Goal: Transaction & Acquisition: Subscribe to service/newsletter

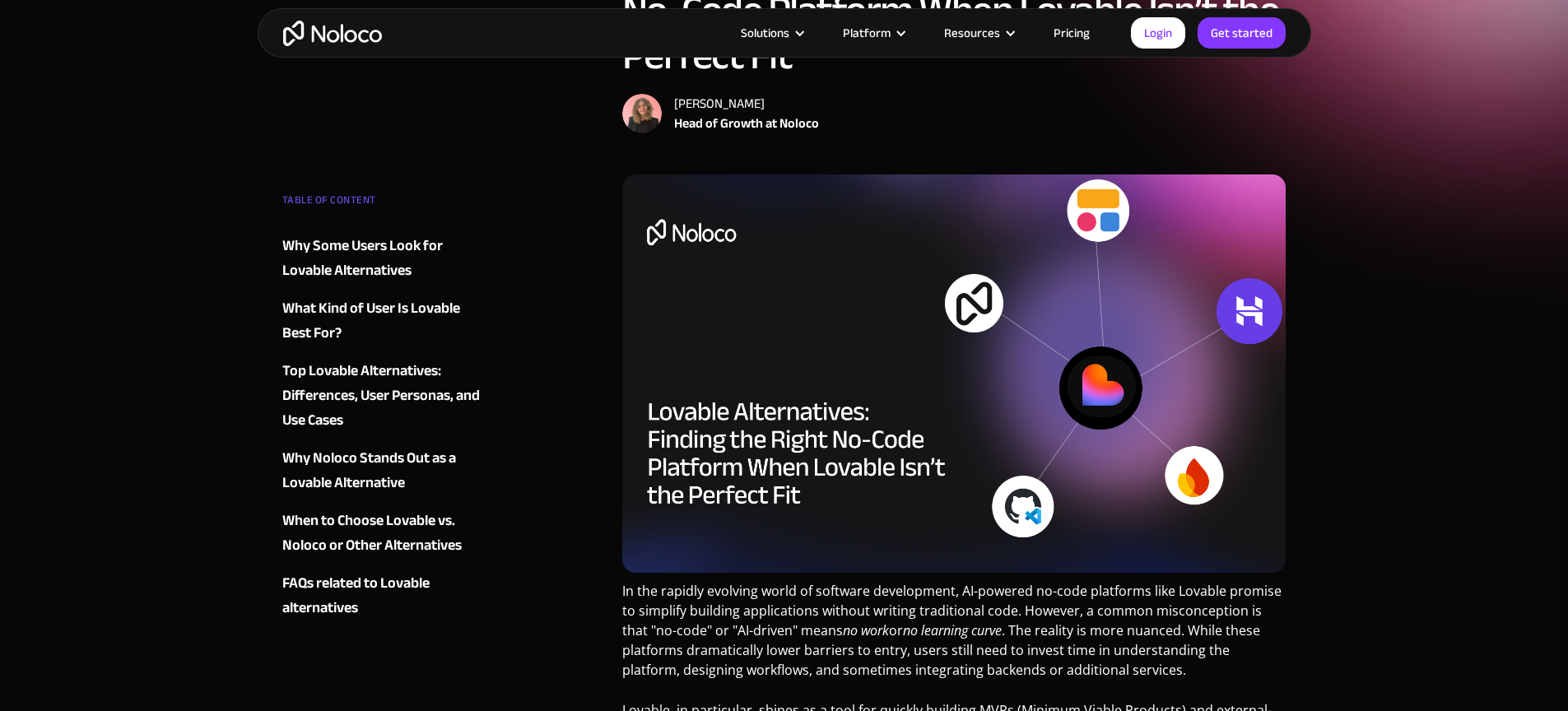
scroll to position [299, 0]
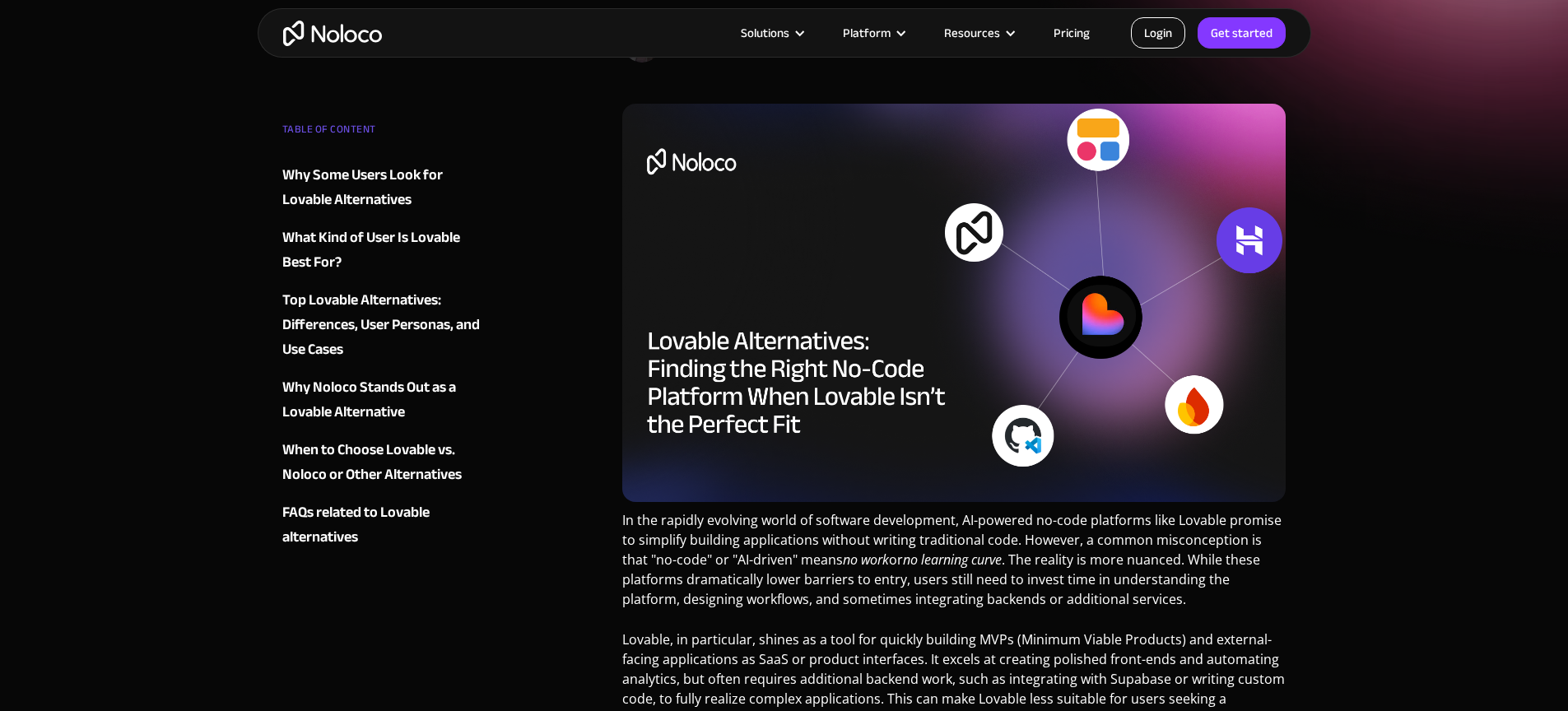
click at [1166, 46] on link "Login" at bounding box center [1158, 33] width 54 height 32
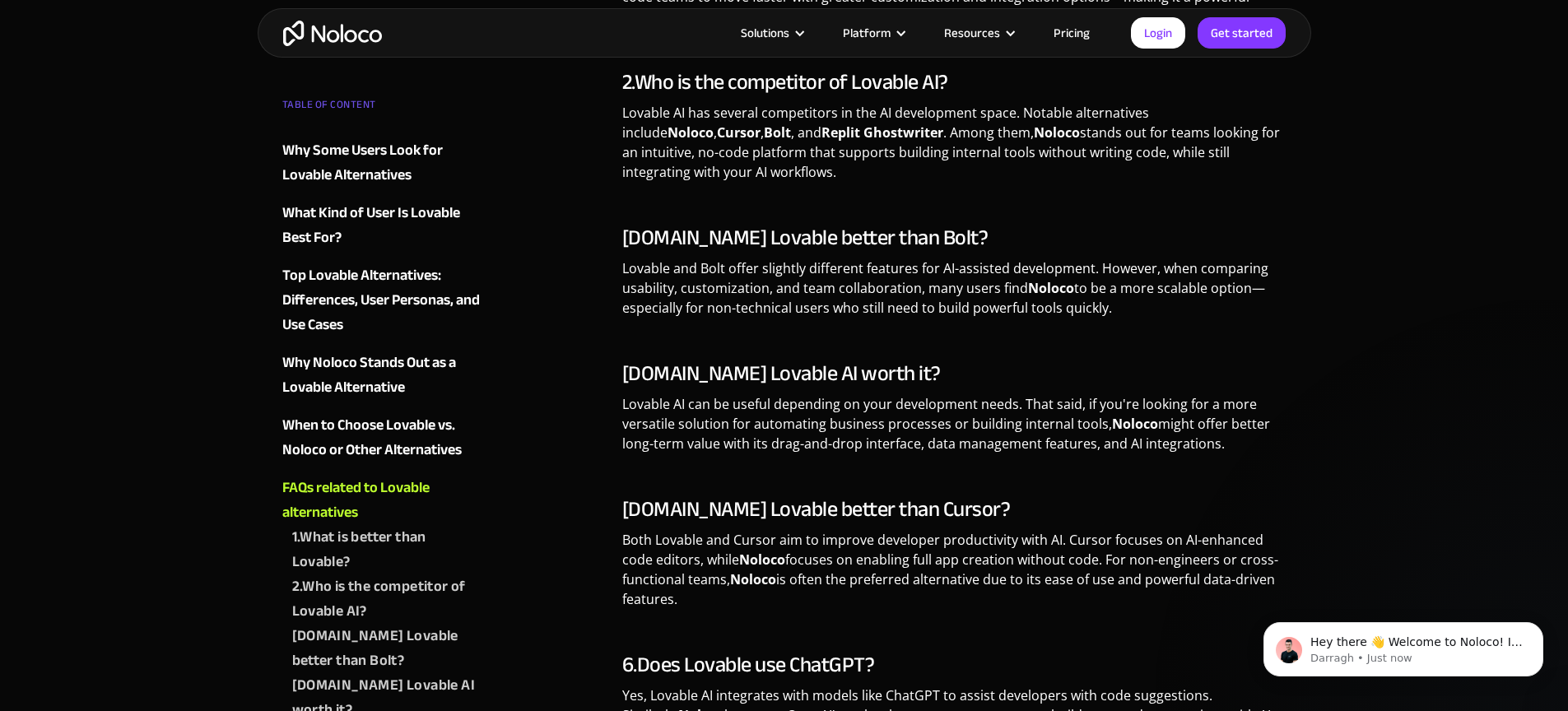
scroll to position [4417, 0]
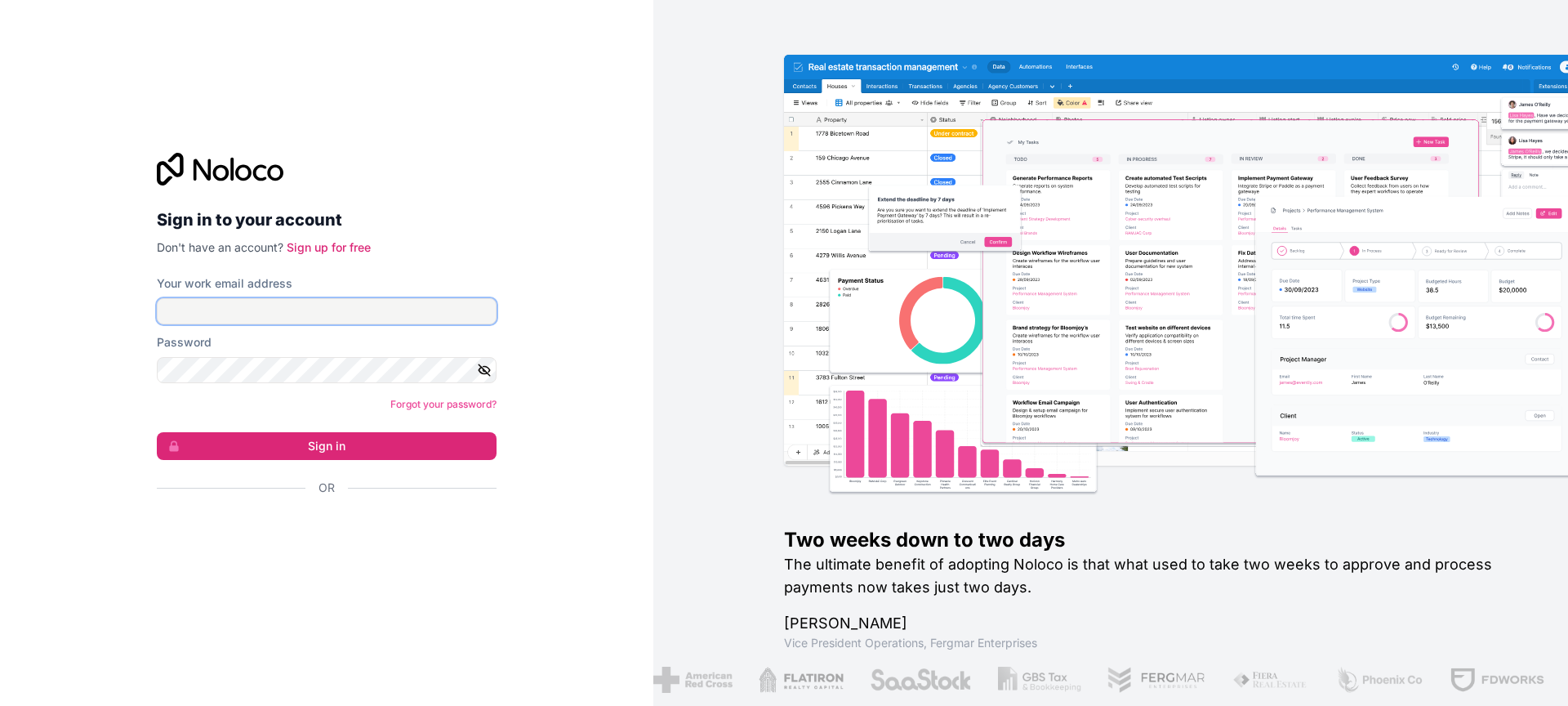
click at [304, 314] on input "Your work email address" at bounding box center [327, 311] width 340 height 27
click at [418, 208] on h2 "Sign in to your account" at bounding box center [327, 220] width 340 height 29
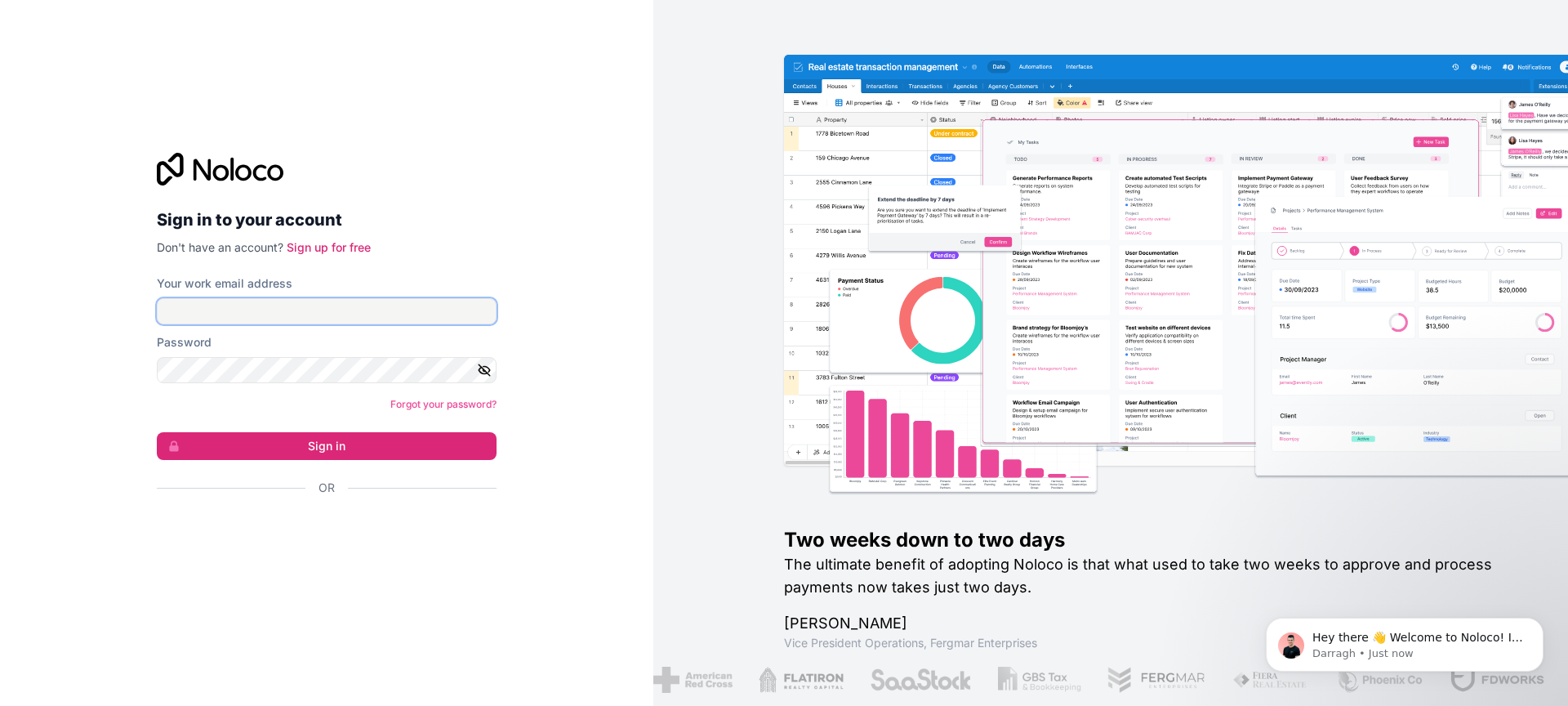
click at [495, 309] on input "Your work email address" at bounding box center [327, 311] width 340 height 27
type input "[EMAIL_ADDRESS][DOMAIN_NAME]"
click at [587, 476] on div "Sign in to your account Don't have an account? Sign up for free Your work email…" at bounding box center [327, 353] width 653 height 706
click at [348, 241] on link "Sign up for free" at bounding box center [329, 247] width 84 height 14
